Goal: Transaction & Acquisition: Purchase product/service

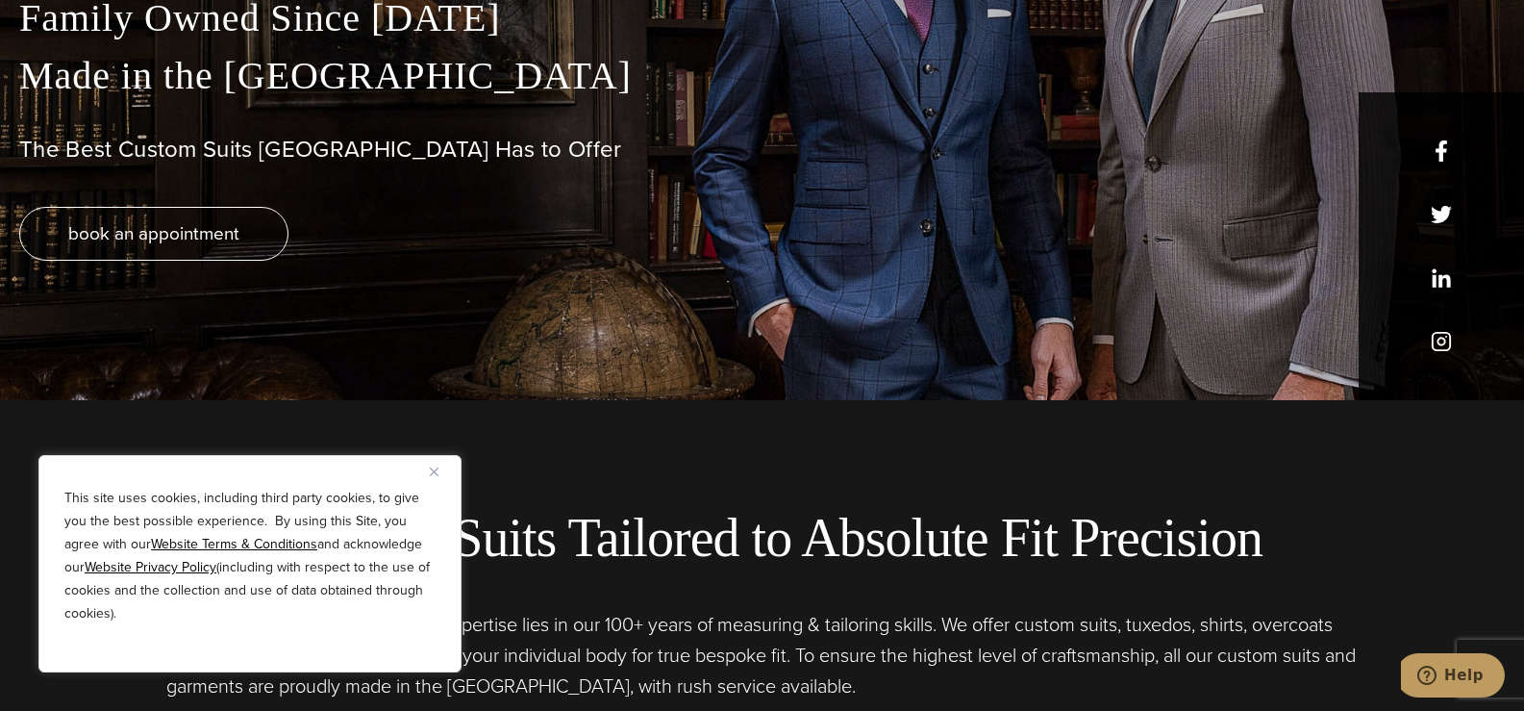
scroll to position [313, 0]
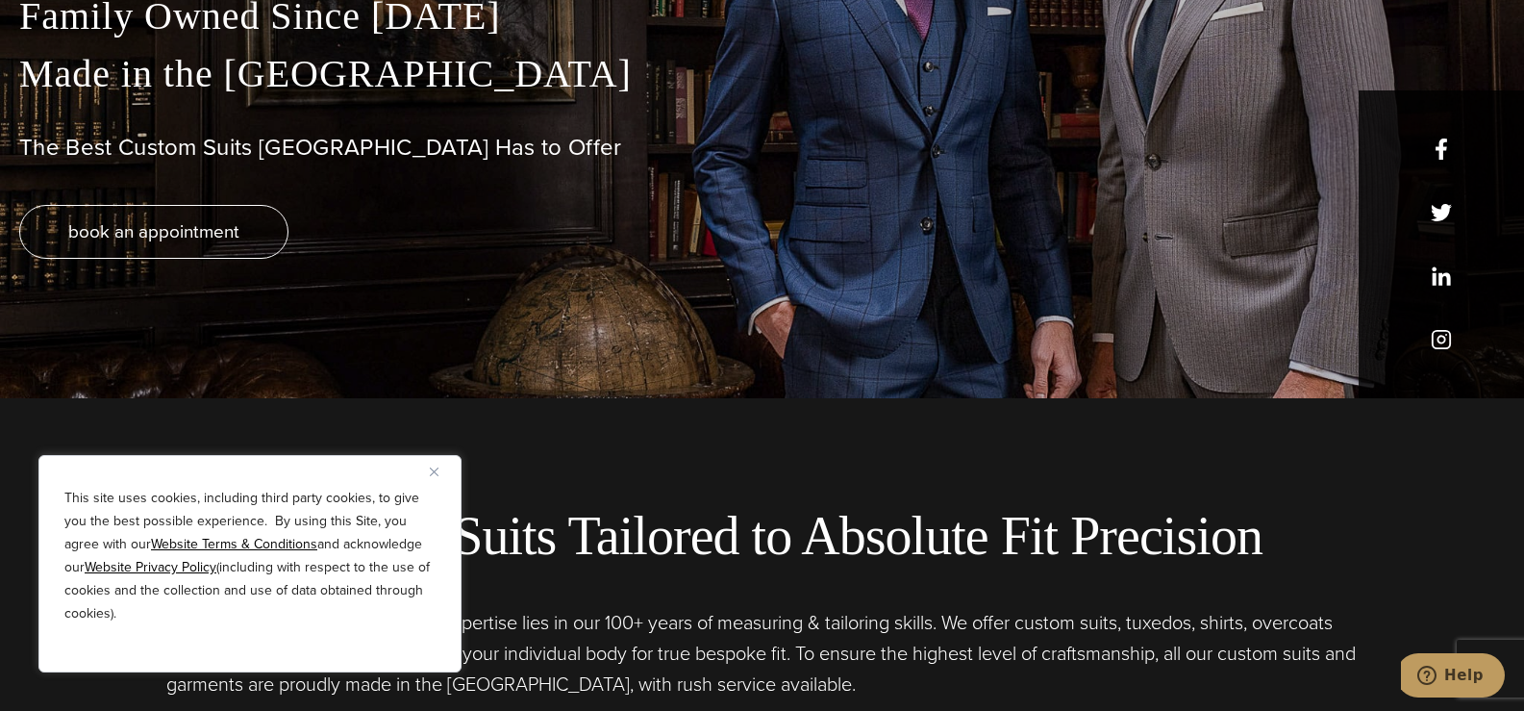
click at [434, 470] on img "Close" at bounding box center [434, 471] width 9 height 9
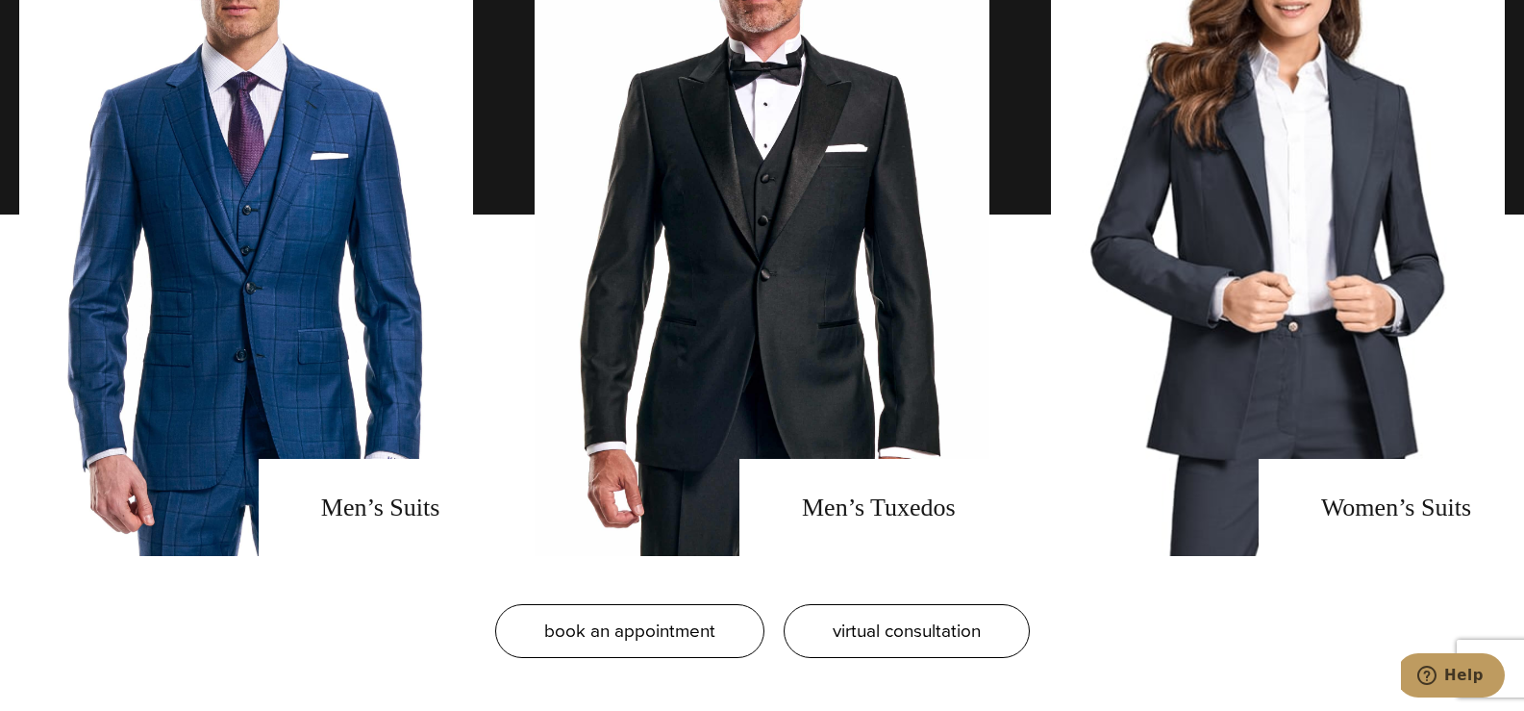
scroll to position [1419, 0]
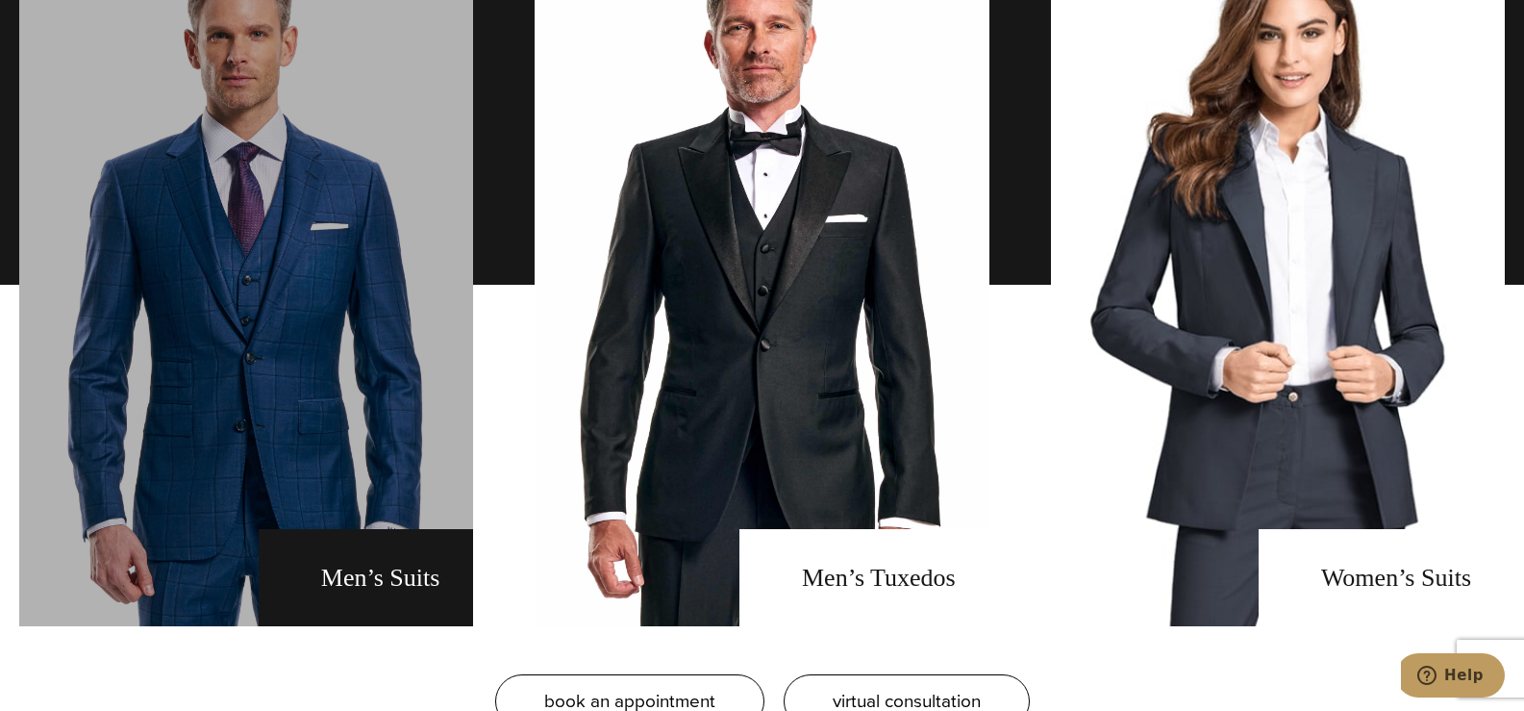
click at [230, 352] on link "men's suits" at bounding box center [246, 284] width 454 height 683
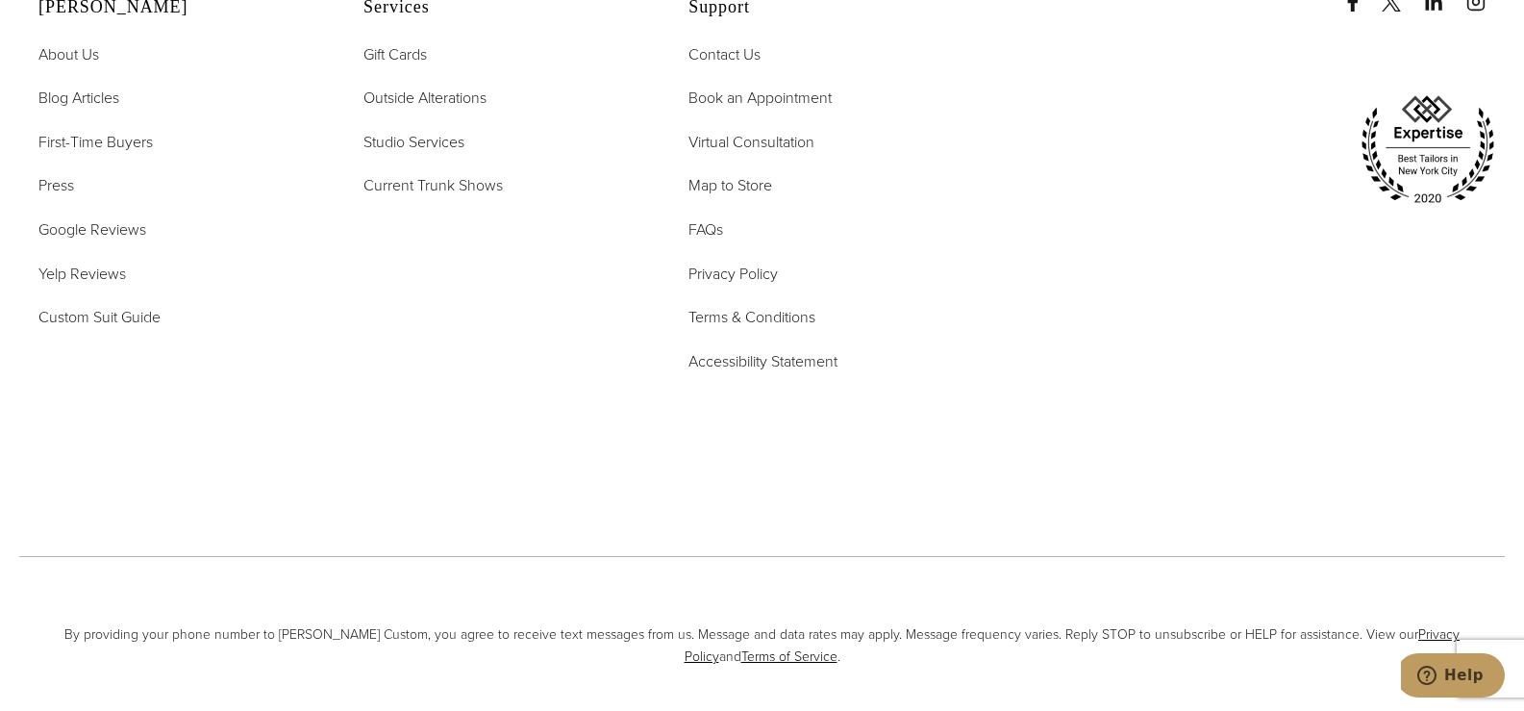
scroll to position [11613, 0]
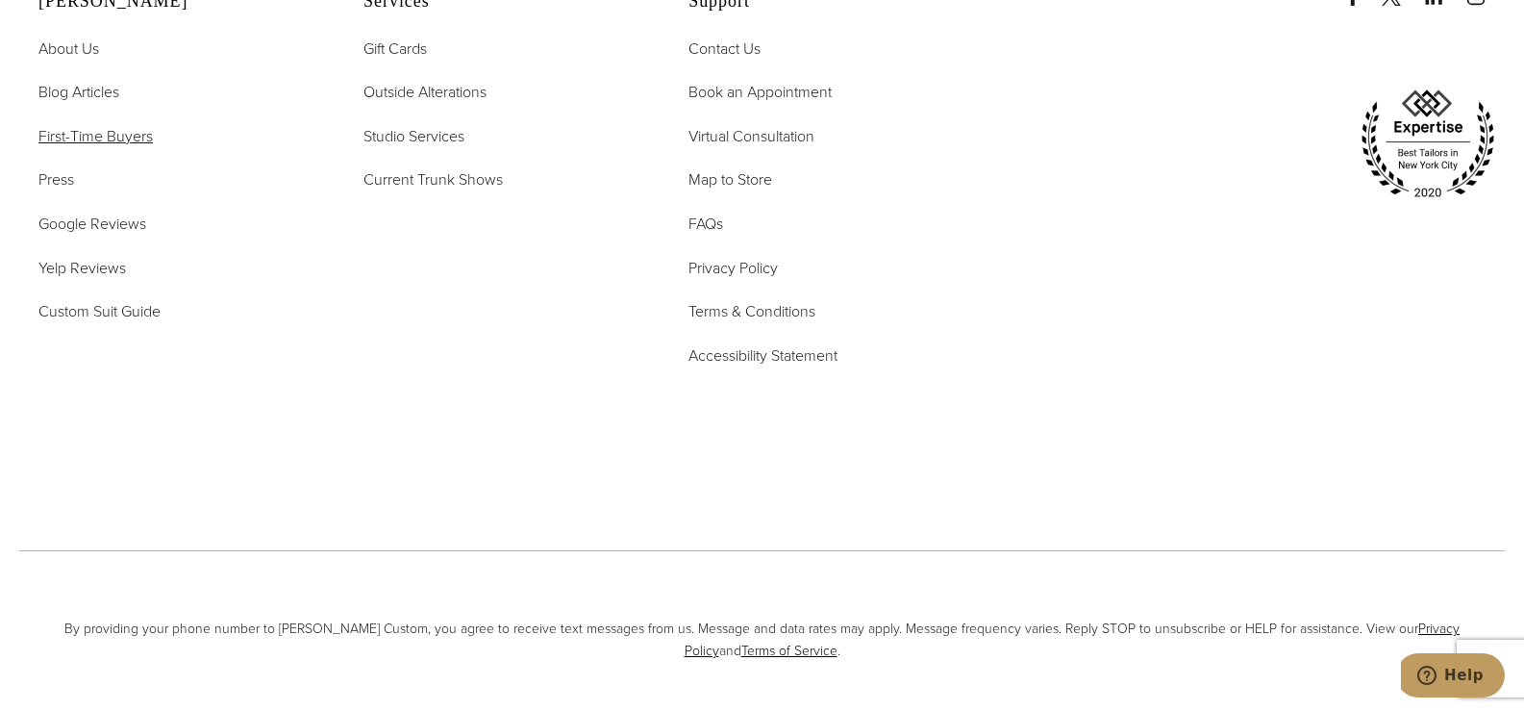
click at [40, 147] on span "First-Time Buyers" at bounding box center [95, 136] width 114 height 22
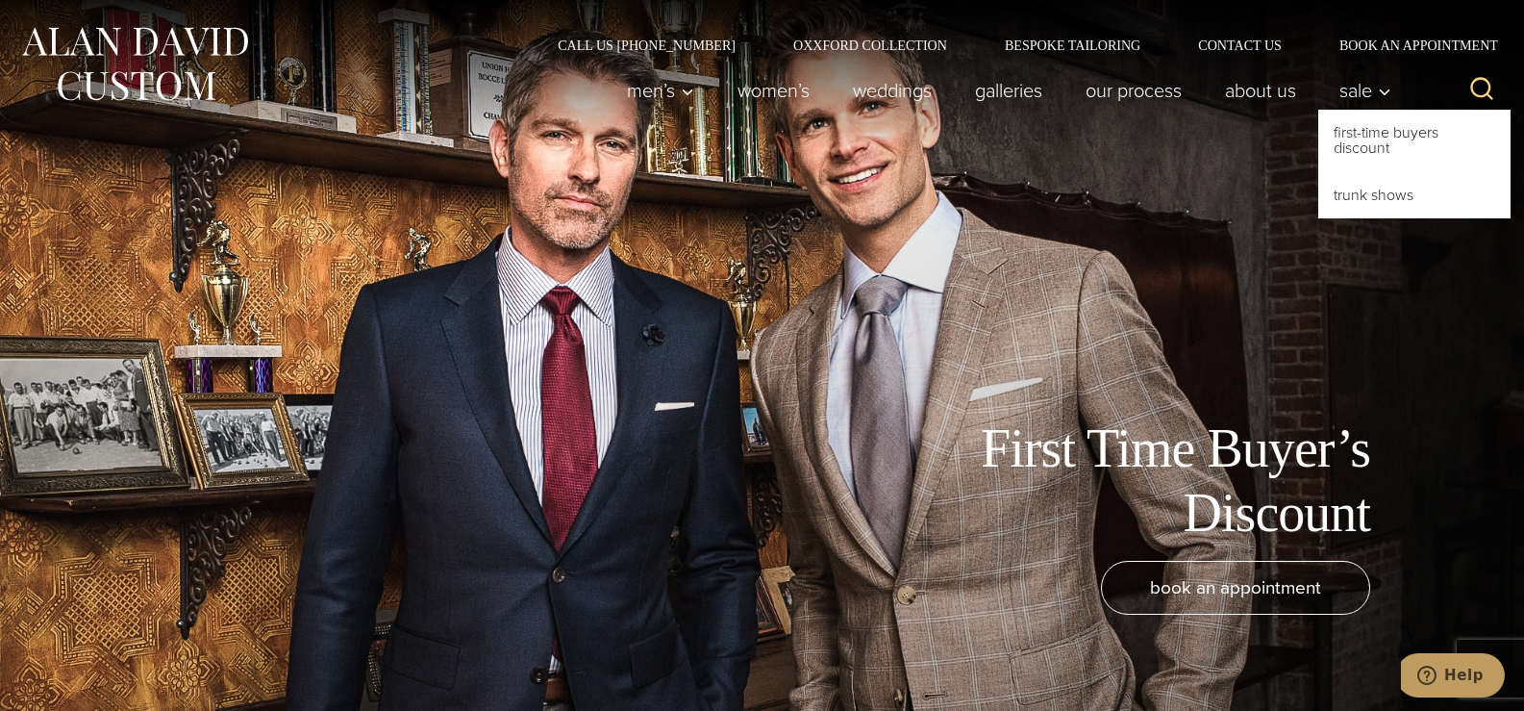
click at [1377, 136] on link "First-Time Buyers Discount" at bounding box center [1415, 141] width 192 height 62
click at [1387, 142] on link "First-Time Buyers Discount" at bounding box center [1415, 141] width 192 height 62
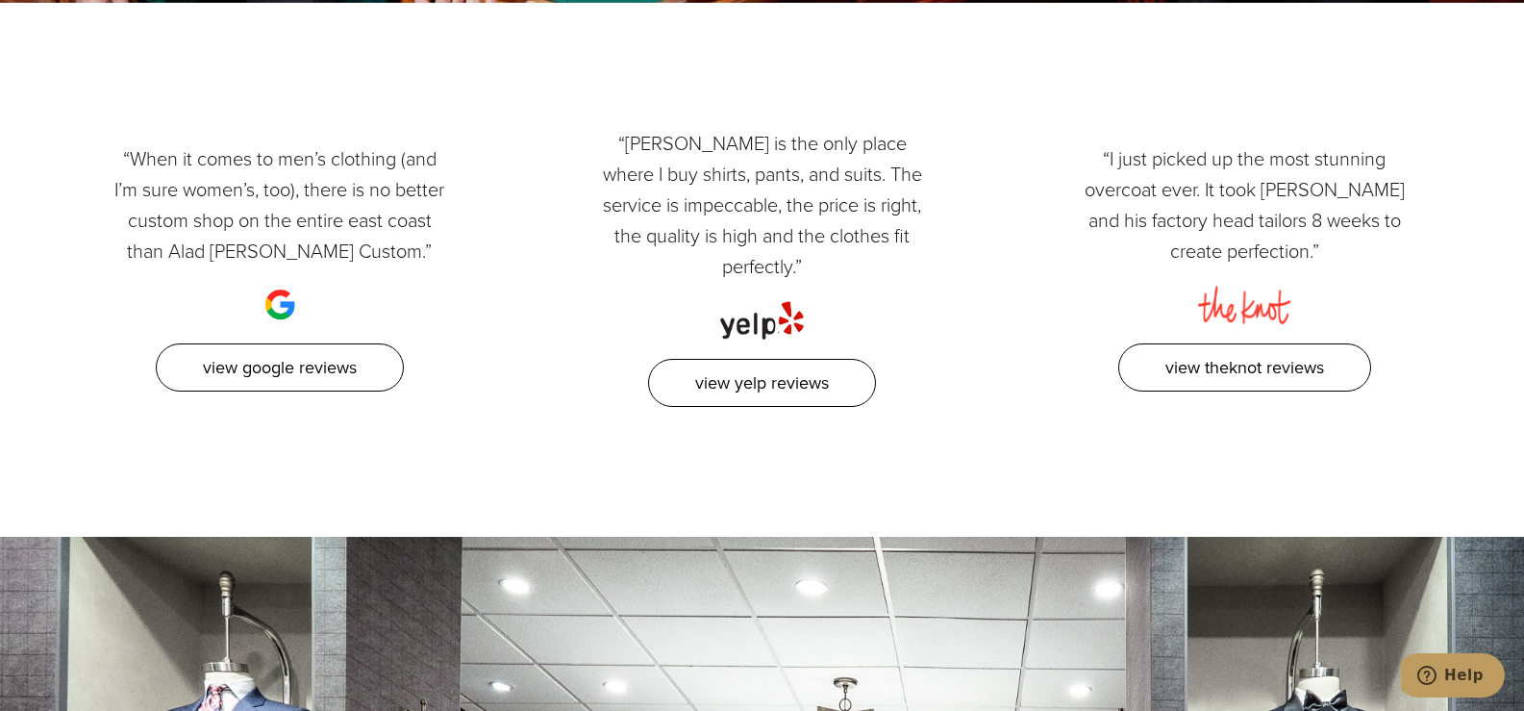
scroll to position [2789, 0]
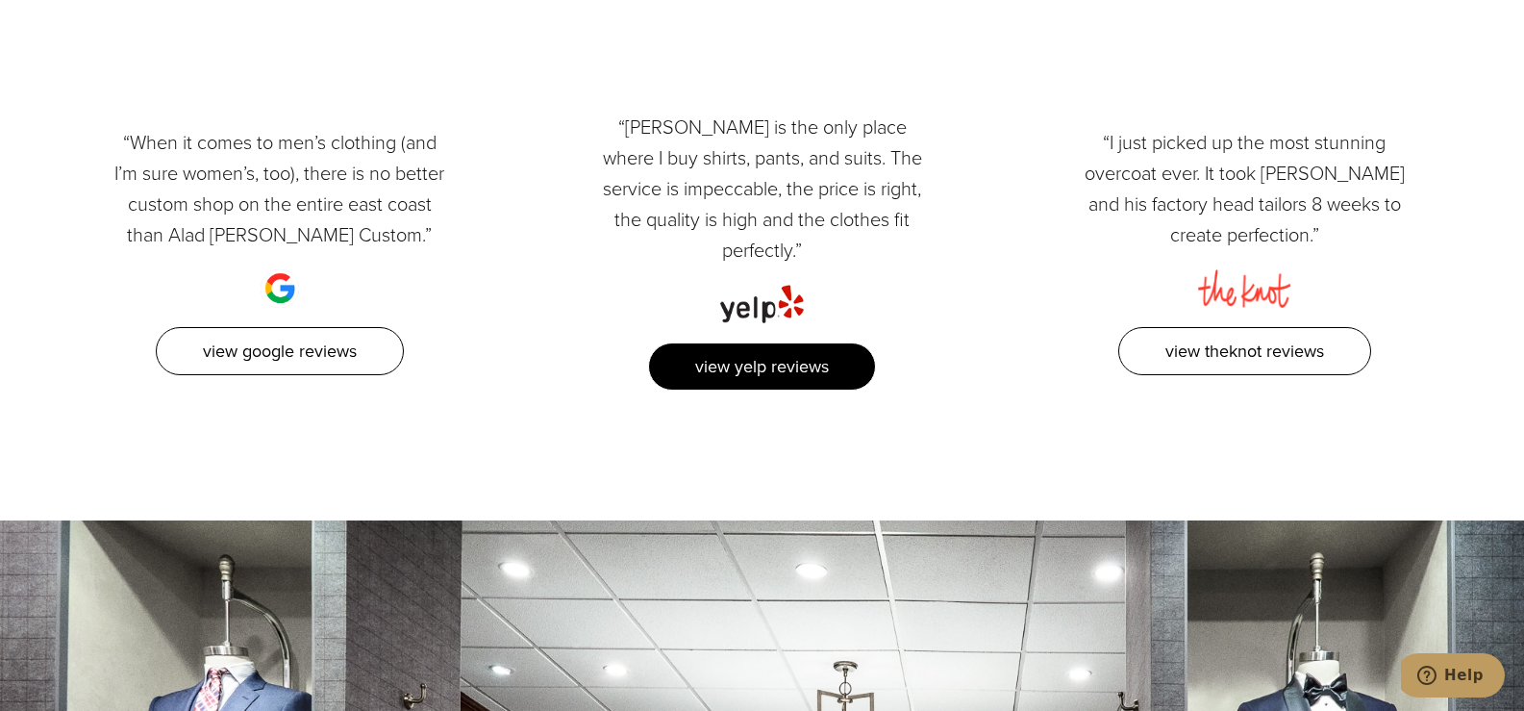
click at [756, 342] on link "View Yelp Reviews" at bounding box center [762, 366] width 228 height 49
